Goal: Task Accomplishment & Management: Manage account settings

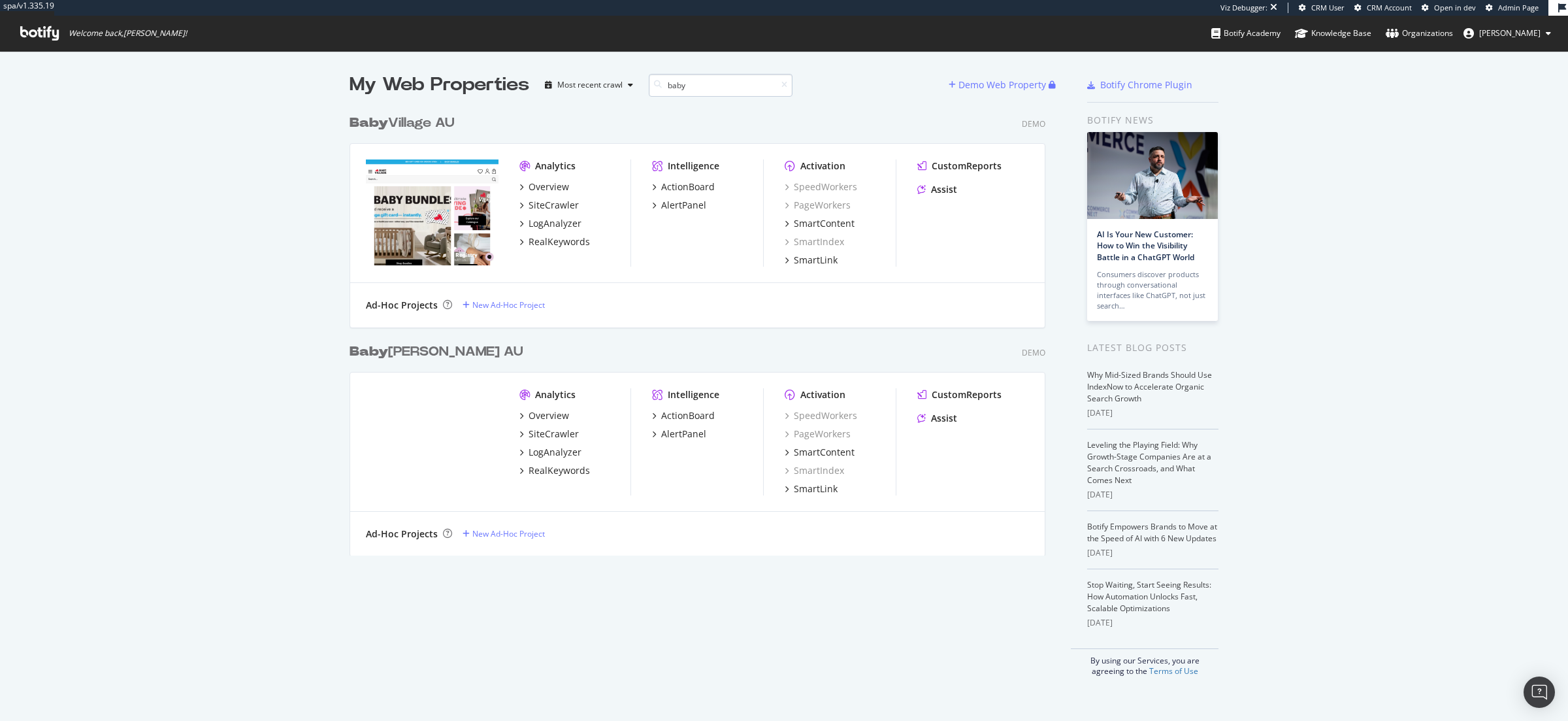
scroll to position [457, 706]
type input "baby"
click at [552, 475] on div "RealKeywords" at bounding box center [559, 470] width 62 height 13
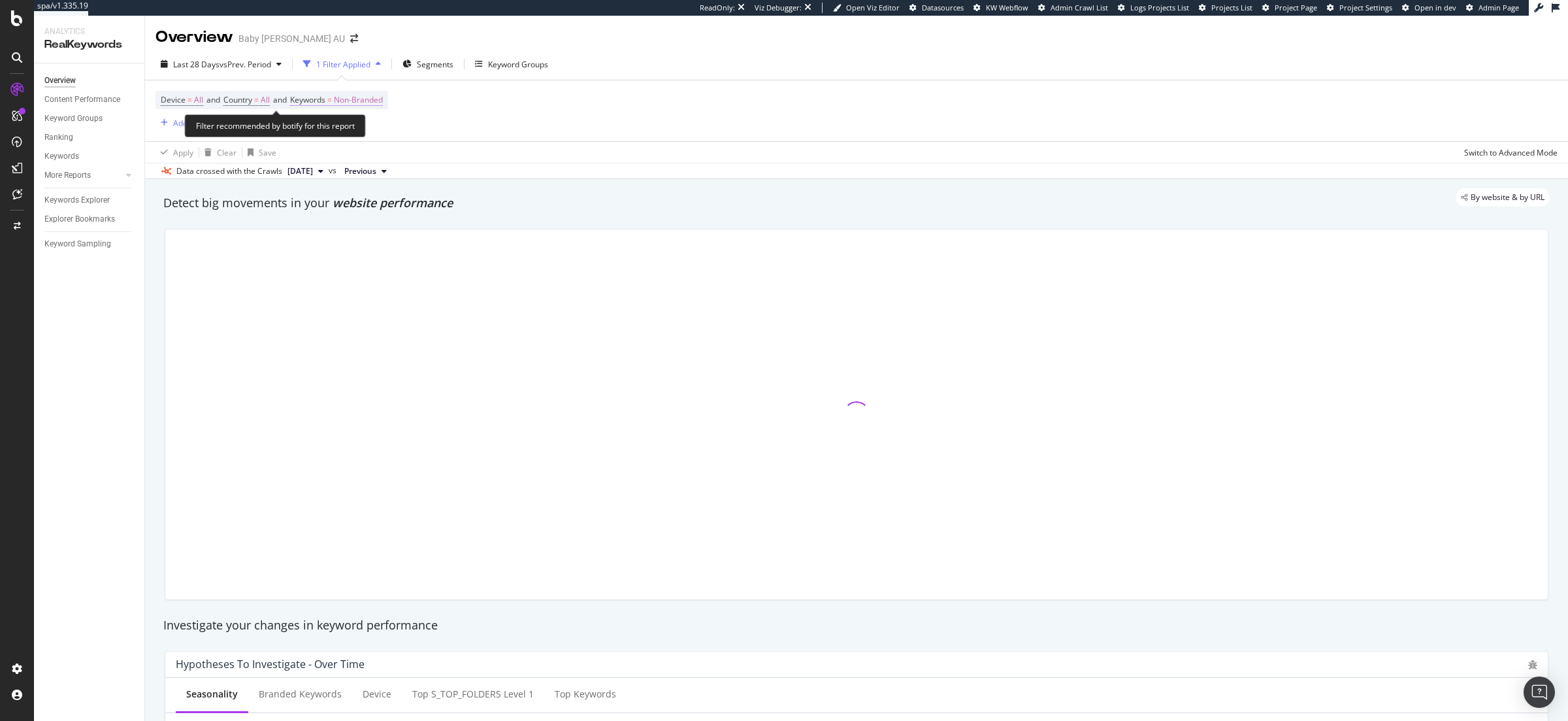
click at [366, 95] on span "Non-Branded" at bounding box center [358, 100] width 49 height 18
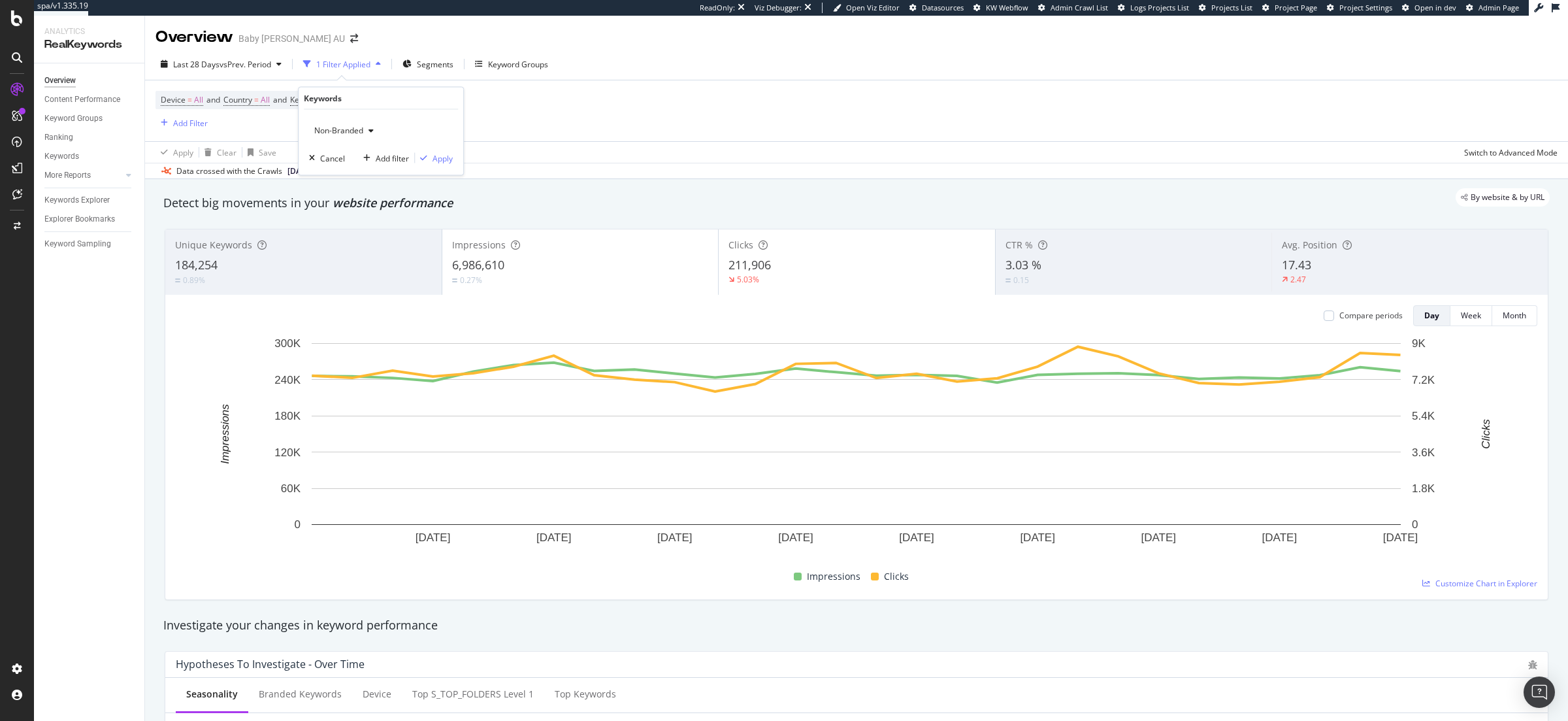
click at [342, 132] on span "Non-Branded" at bounding box center [336, 130] width 54 height 11
click at [326, 237] on span "All" at bounding box center [387, 233] width 134 height 12
click at [441, 158] on div "Apply" at bounding box center [442, 158] width 20 height 11
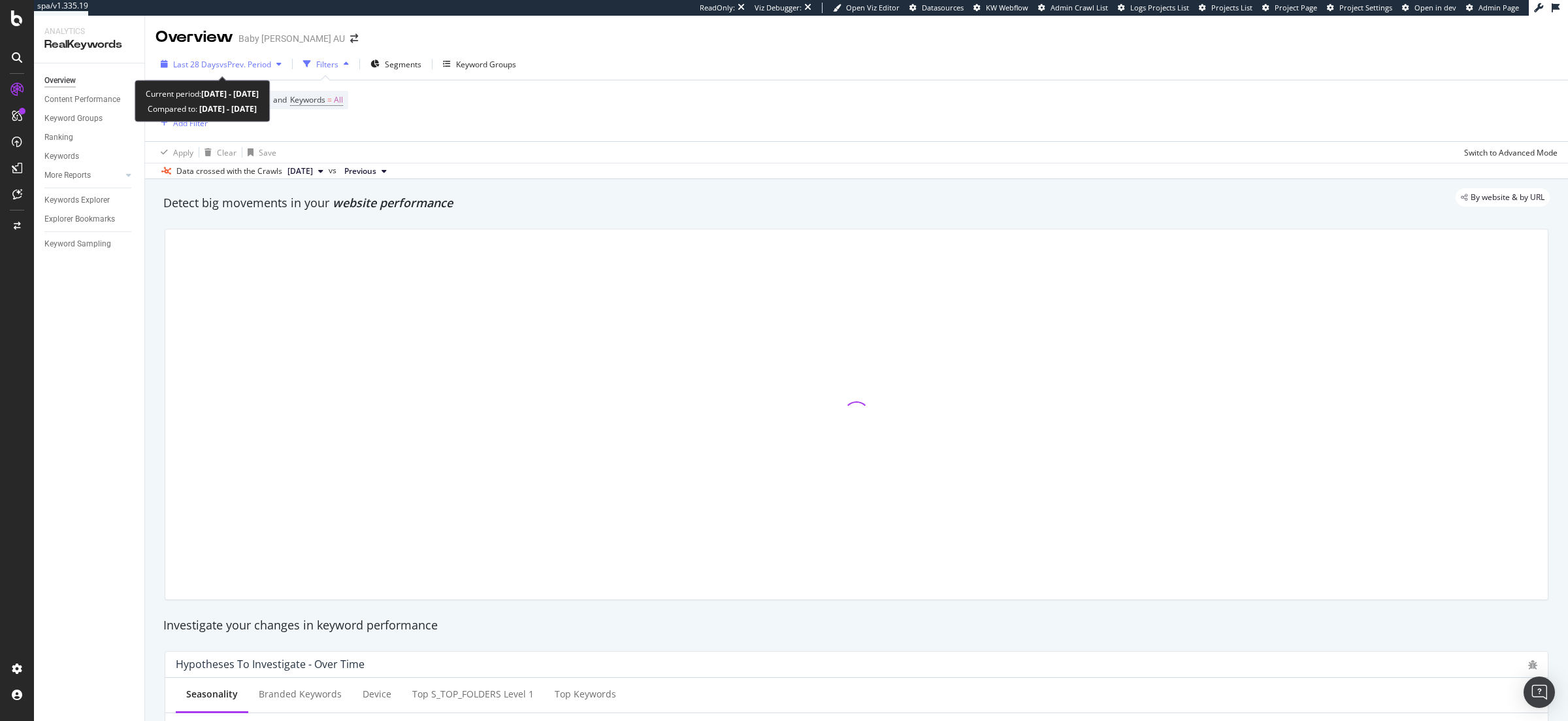
click at [242, 62] on span "vs Prev. Period" at bounding box center [245, 64] width 52 height 11
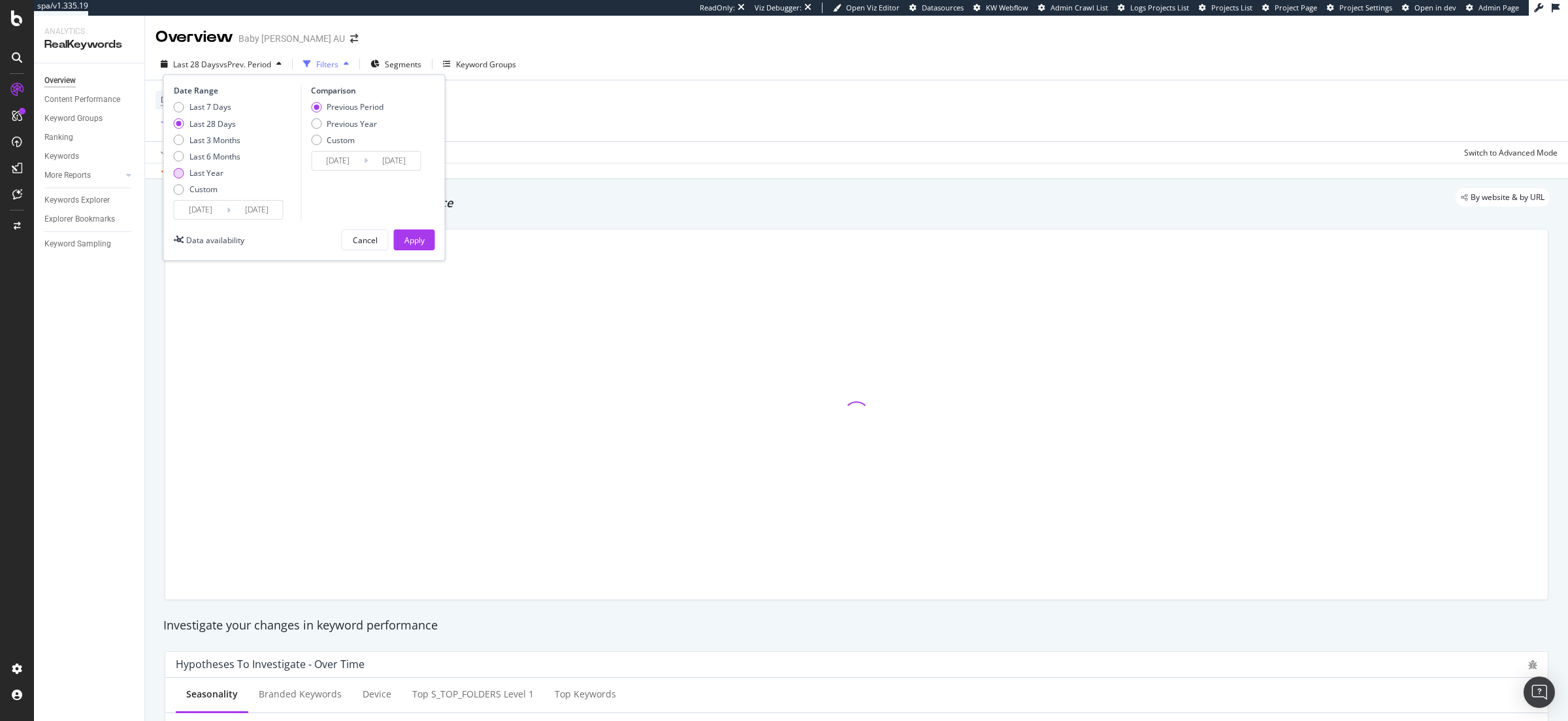
click at [209, 173] on div "Last Year" at bounding box center [206, 173] width 34 height 11
type input "[DATE]"
click at [416, 244] on div "Apply" at bounding box center [414, 240] width 20 height 11
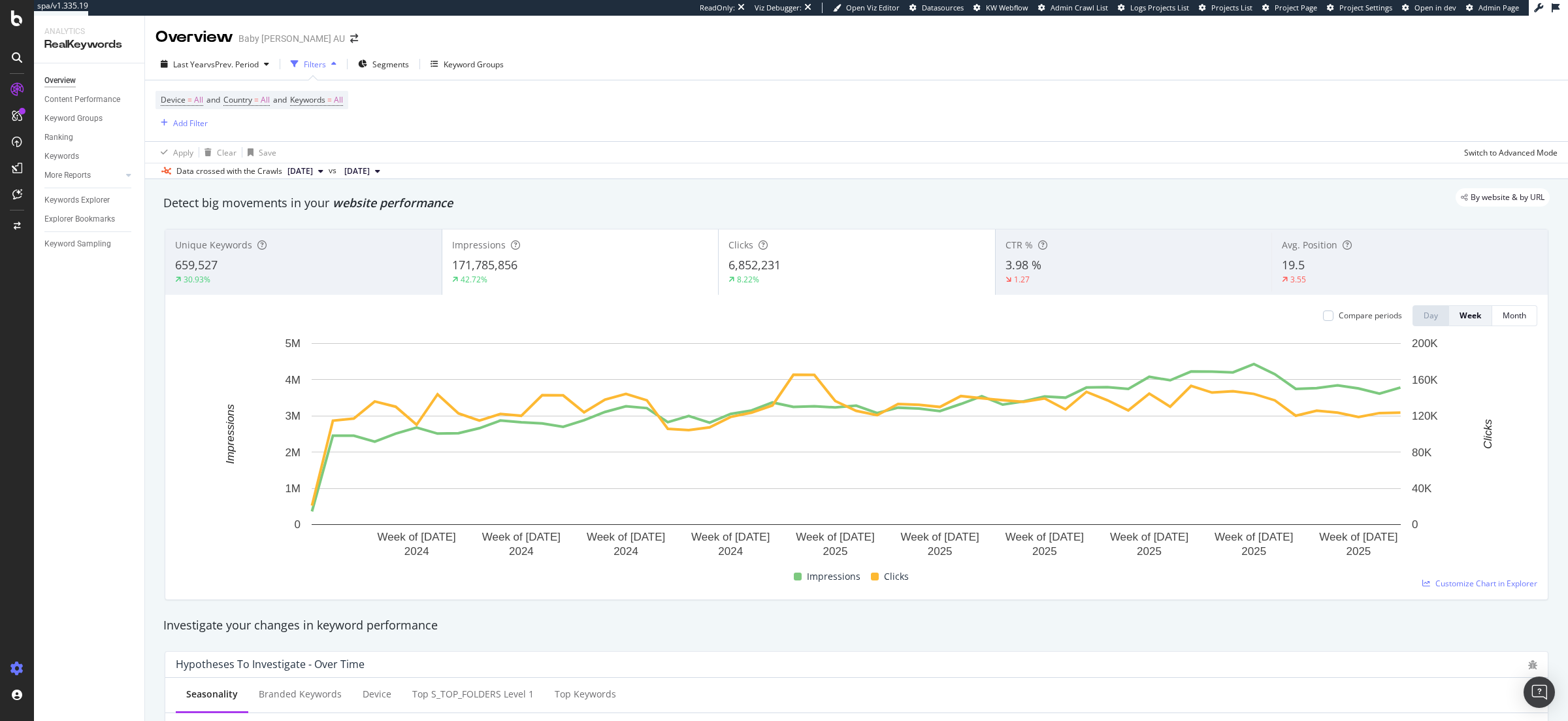
click at [20, 670] on icon at bounding box center [17, 668] width 13 height 13
click at [67, 611] on div "Project settings" at bounding box center [68, 611] width 55 height 11
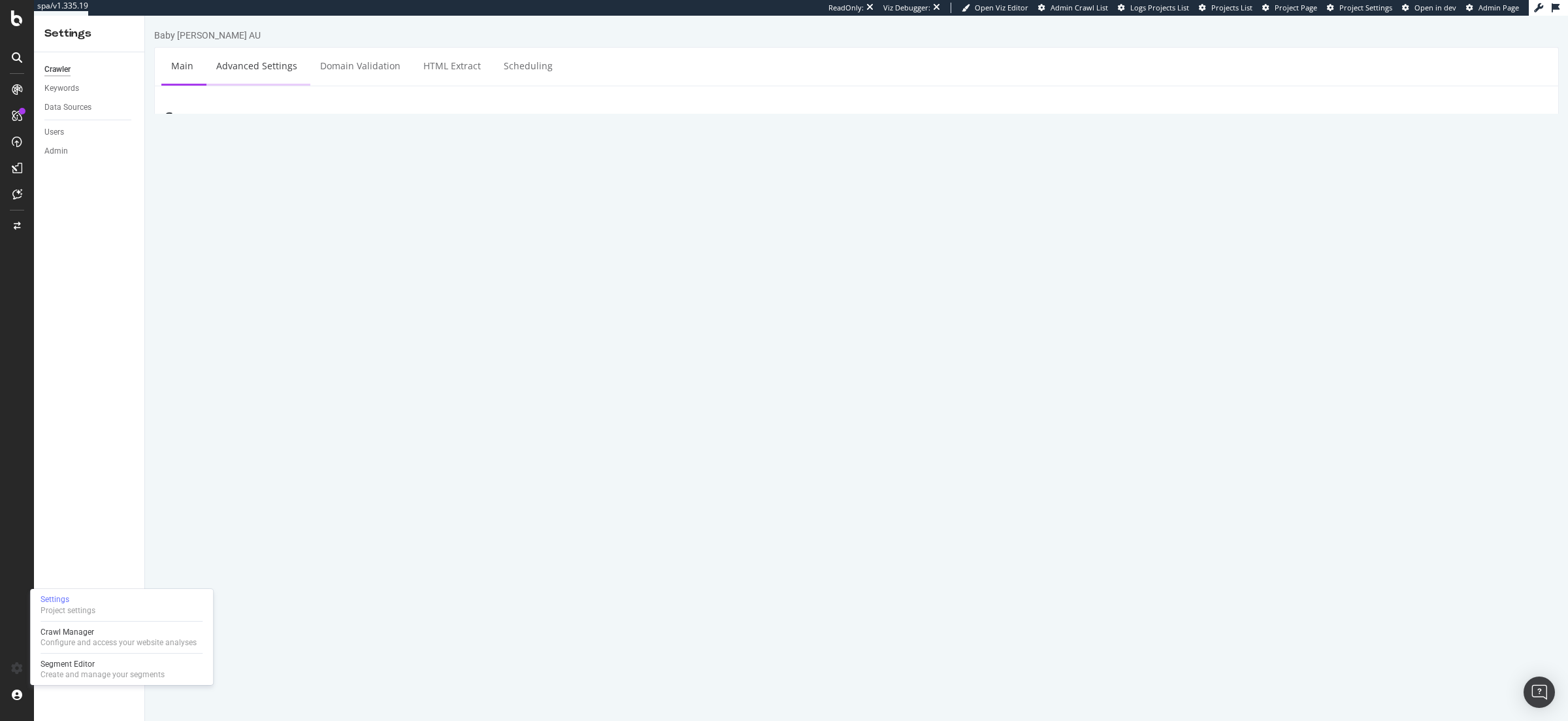
click at [244, 62] on link "Advanced Settings" at bounding box center [257, 66] width 101 height 36
